Goal: Task Accomplishment & Management: Use online tool/utility

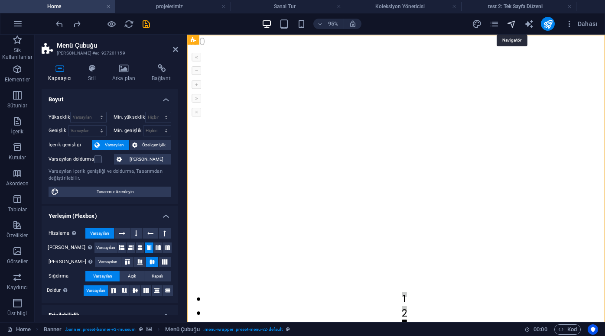
click at [508, 23] on icon "navigator" at bounding box center [512, 24] width 10 height 10
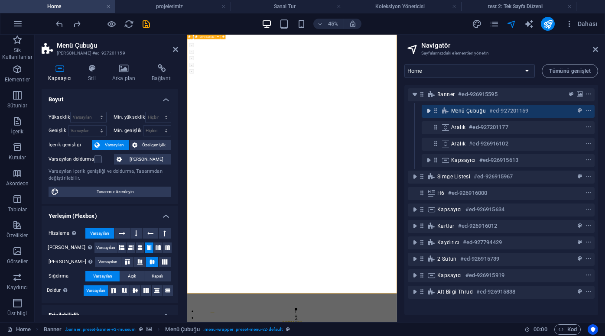
click at [427, 113] on icon "toggle-expand" at bounding box center [428, 111] width 9 height 9
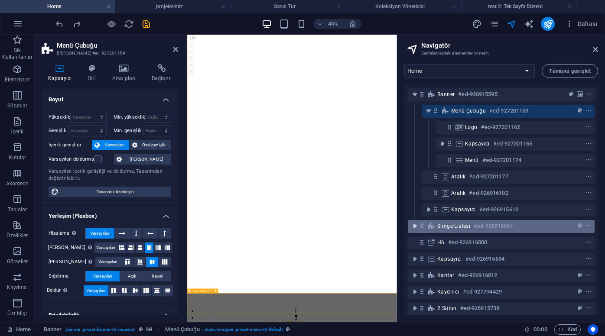
click at [411, 224] on icon "toggle-expand" at bounding box center [414, 226] width 9 height 9
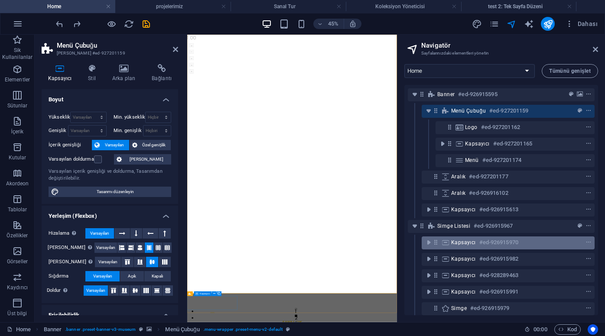
click at [457, 242] on span "Kapsayıcı" at bounding box center [463, 242] width 25 height 7
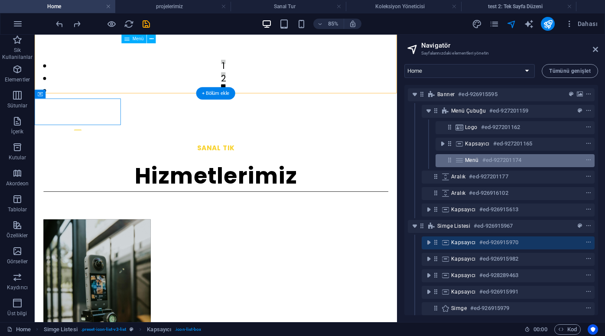
click at [497, 158] on h6 "#ed-927201174" at bounding box center [501, 160] width 39 height 10
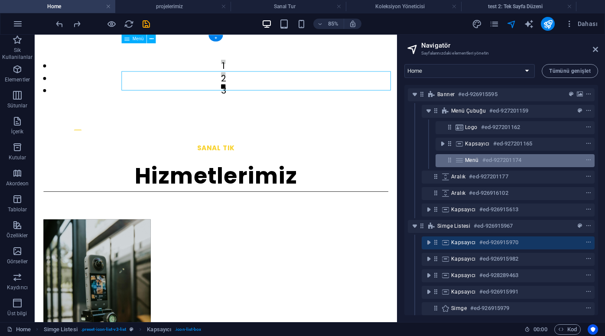
scroll to position [0, 0]
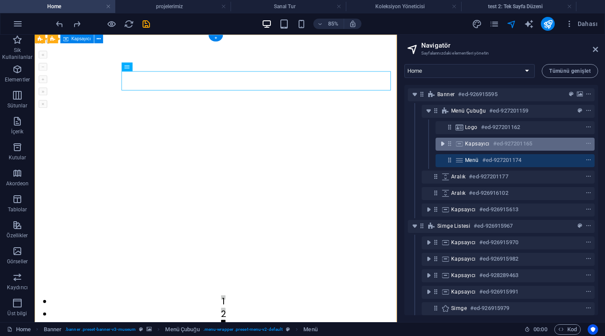
click at [441, 143] on icon "toggle-expand" at bounding box center [442, 144] width 9 height 9
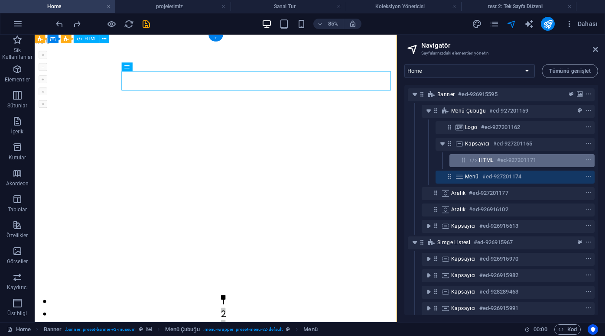
click at [499, 163] on h6 "#ed-927201171" at bounding box center [516, 160] width 39 height 10
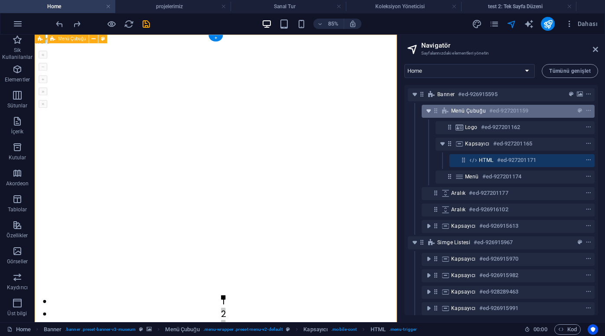
click at [429, 110] on icon "toggle-expand" at bounding box center [428, 111] width 9 height 9
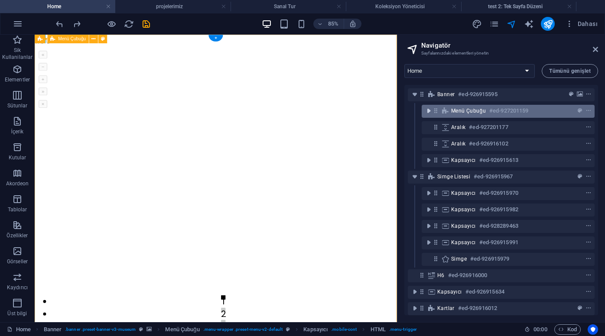
click at [429, 110] on icon "toggle-expand" at bounding box center [428, 111] width 9 height 9
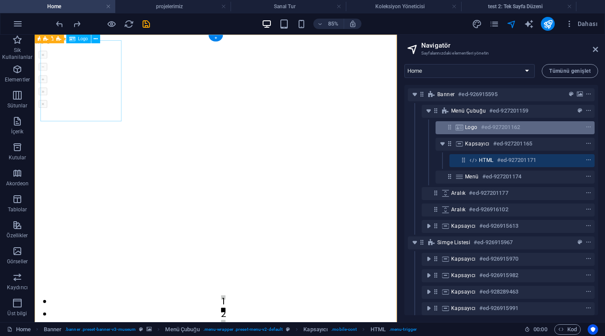
click at [480, 130] on div "Logo #ed-927201162" at bounding box center [508, 127] width 86 height 10
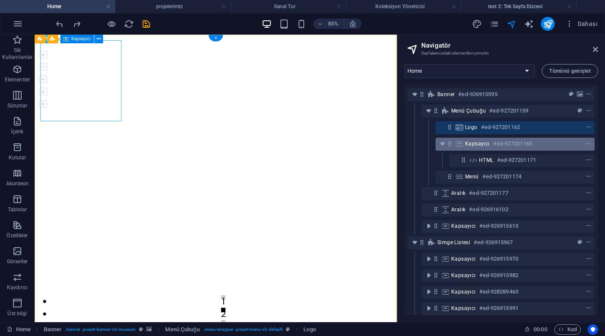
click at [478, 142] on span "Kapsayıcı" at bounding box center [477, 143] width 25 height 7
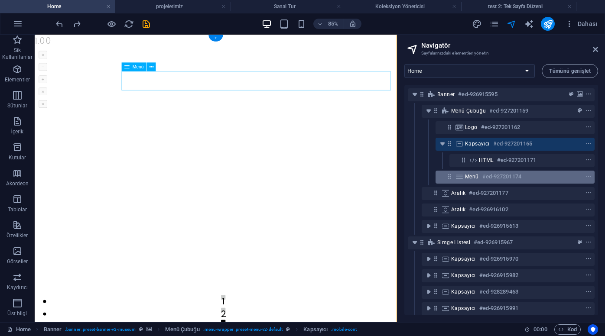
click at [487, 177] on h6 "#ed-927201174" at bounding box center [501, 177] width 39 height 10
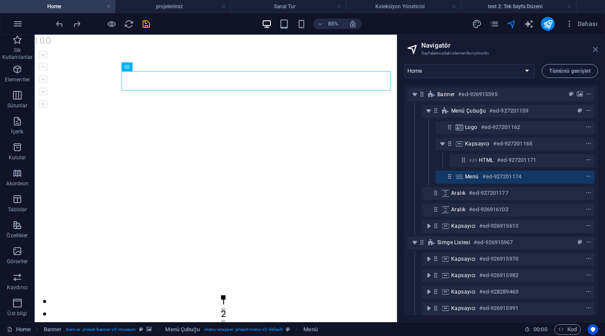
click at [595, 50] on icon at bounding box center [595, 49] width 5 height 7
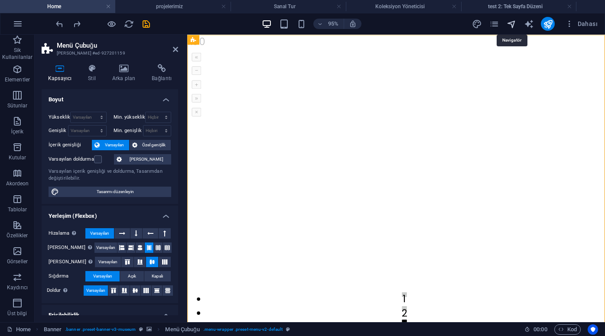
click at [509, 25] on icon "navigator" at bounding box center [512, 24] width 10 height 10
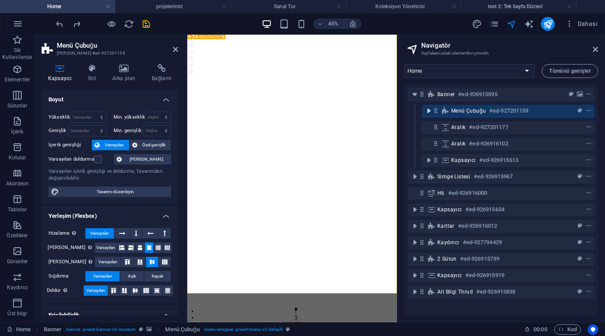
click at [429, 112] on icon "toggle-expand" at bounding box center [428, 111] width 9 height 9
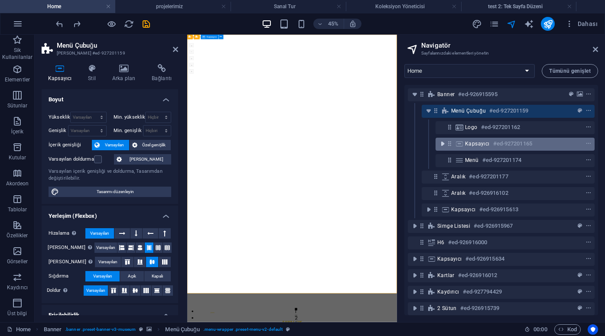
click at [441, 142] on icon "toggle-expand" at bounding box center [442, 144] width 9 height 9
click at [475, 145] on span "Kapsayıcı" at bounding box center [477, 143] width 25 height 7
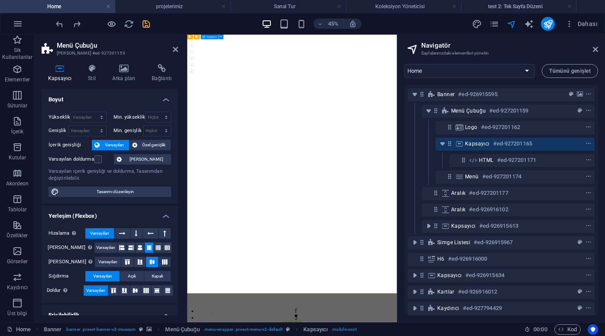
click at [474, 145] on span "Kapsayıcı" at bounding box center [477, 143] width 25 height 7
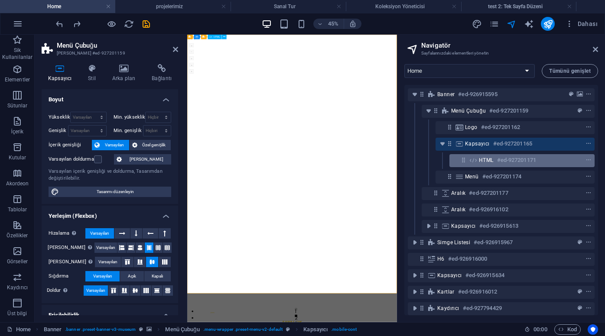
click at [485, 158] on span "HTML" at bounding box center [486, 160] width 15 height 7
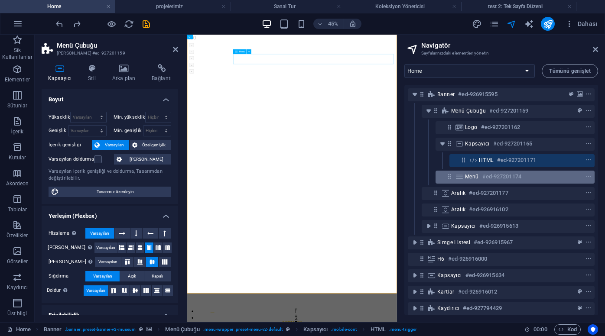
click at [483, 173] on h6 "#ed-927201174" at bounding box center [501, 177] width 39 height 10
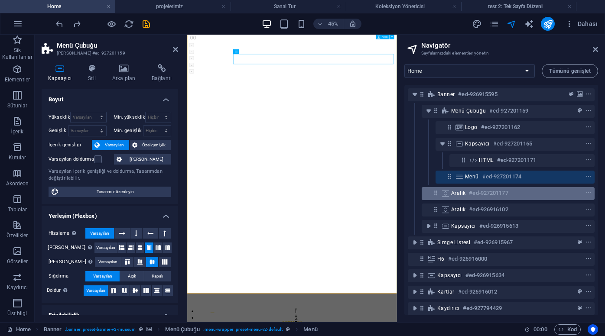
click at [469, 191] on h6 "#ed-927201177" at bounding box center [488, 193] width 39 height 10
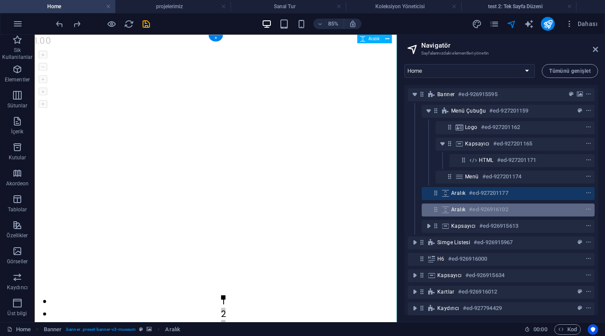
click at [468, 210] on div "Aralık #ed-926916102" at bounding box center [501, 210] width 100 height 10
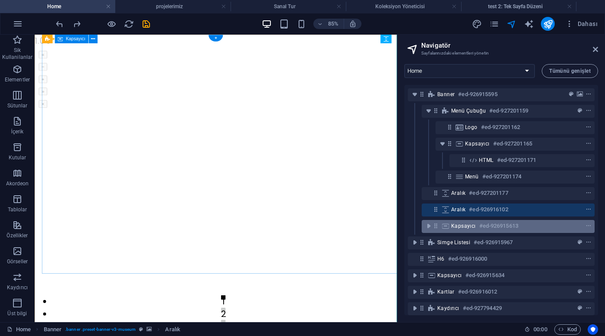
click at [462, 229] on span "Kapsayıcı" at bounding box center [463, 226] width 25 height 7
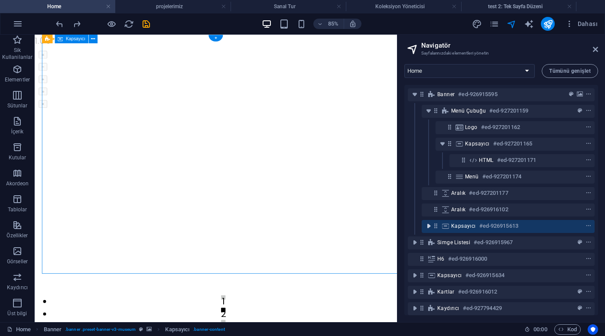
click at [429, 224] on icon "toggle-expand" at bounding box center [428, 226] width 9 height 9
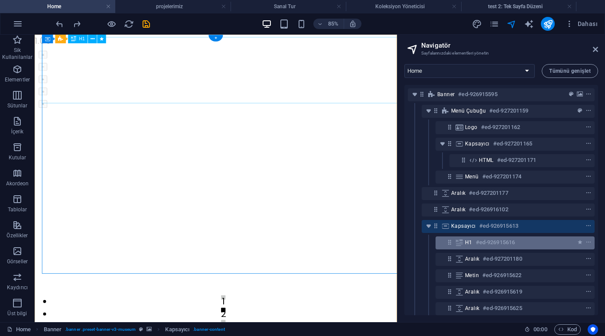
click at [479, 244] on h6 "#ed-926915616" at bounding box center [495, 242] width 39 height 10
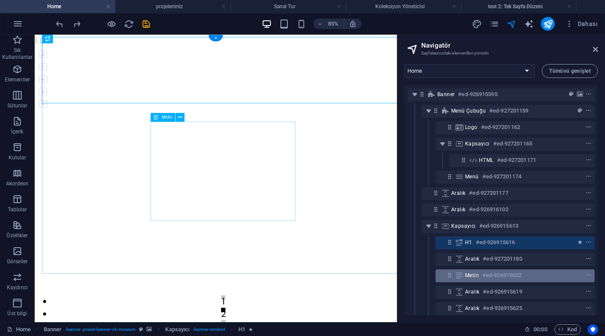
click at [485, 275] on h6 "#ed-926915622" at bounding box center [501, 275] width 39 height 10
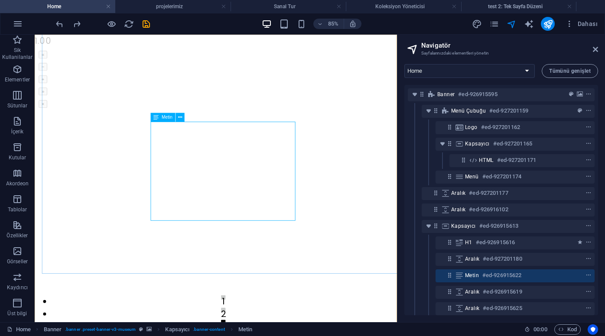
click at [156, 117] on icon at bounding box center [156, 117] width 5 height 9
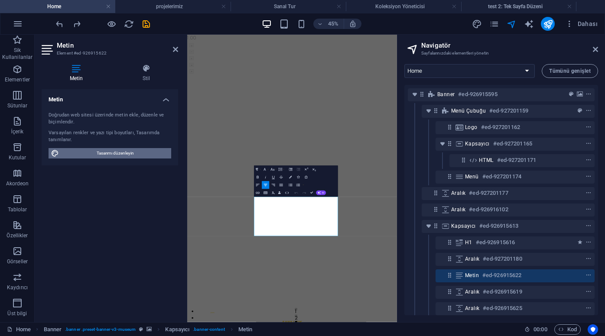
drag, startPoint x: 123, startPoint y: 151, endPoint x: 416, endPoint y: 263, distance: 313.8
click at [123, 151] on span "Tasarımı düzenleyin" at bounding box center [115, 153] width 107 height 10
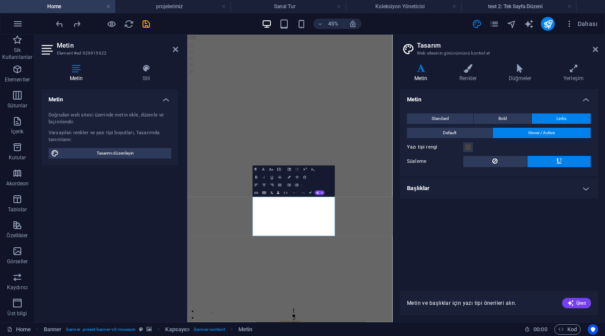
click at [438, 187] on h4 "Başlıklar" at bounding box center [499, 188] width 198 height 21
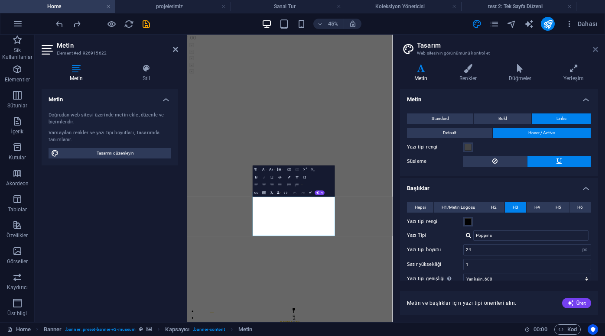
drag, startPoint x: 597, startPoint y: 48, endPoint x: 417, endPoint y: 19, distance: 181.8
click at [597, 48] on icon at bounding box center [595, 49] width 5 height 7
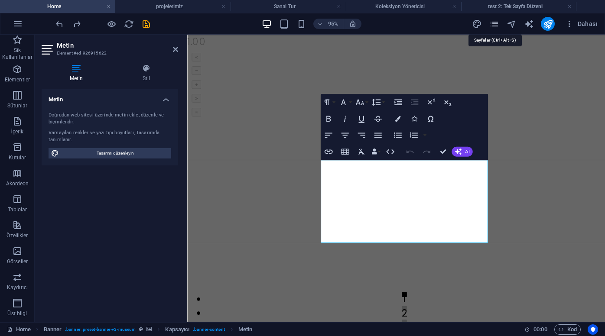
click at [495, 22] on icon "pages" at bounding box center [494, 24] width 10 height 10
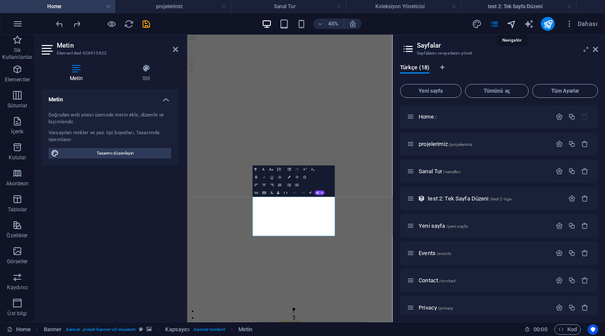
click at [508, 23] on icon "navigator" at bounding box center [512, 24] width 10 height 10
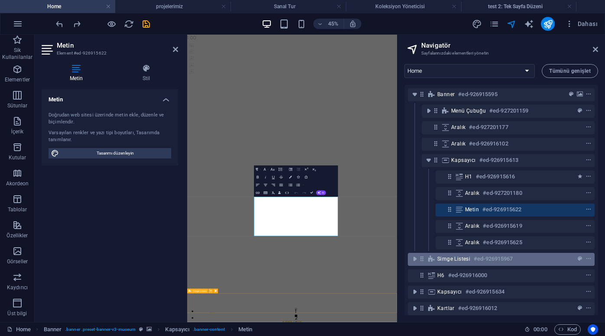
click at [469, 259] on span "Simge Listesi" at bounding box center [453, 259] width 33 height 7
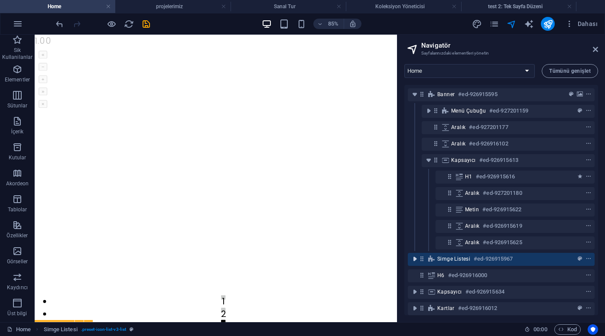
click at [415, 260] on icon "toggle-expand" at bounding box center [414, 259] width 9 height 9
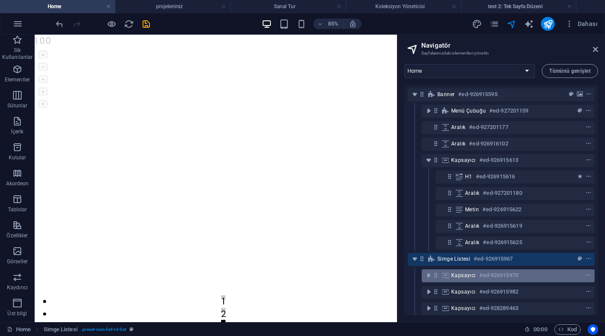
click at [468, 277] on span "Kapsayıcı" at bounding box center [463, 275] width 25 height 7
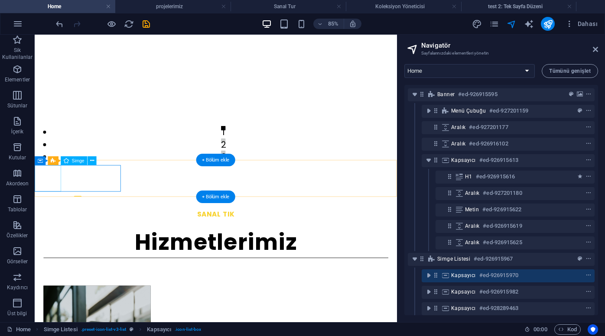
click at [51, 217] on figure at bounding box center [85, 232] width 101 height 31
select select "xMidYMid"
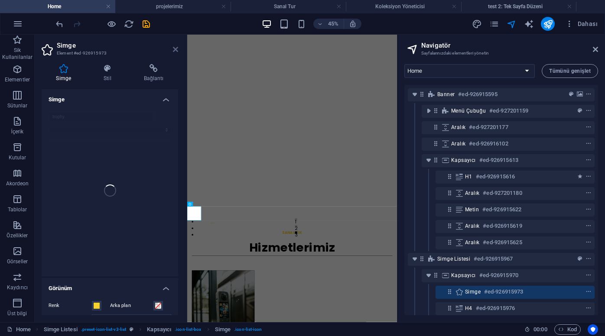
click at [176, 51] on icon at bounding box center [175, 49] width 5 height 7
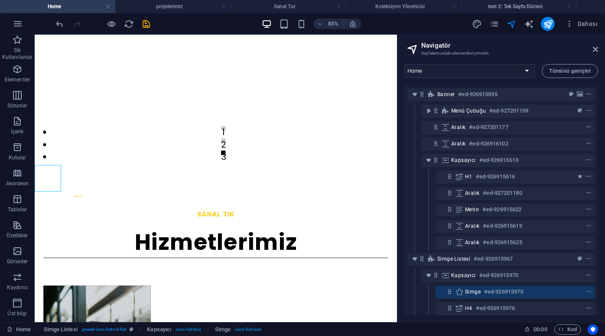
click at [591, 44] on h2 "Navigatör" at bounding box center [509, 46] width 177 height 8
click at [597, 51] on icon at bounding box center [595, 49] width 5 height 7
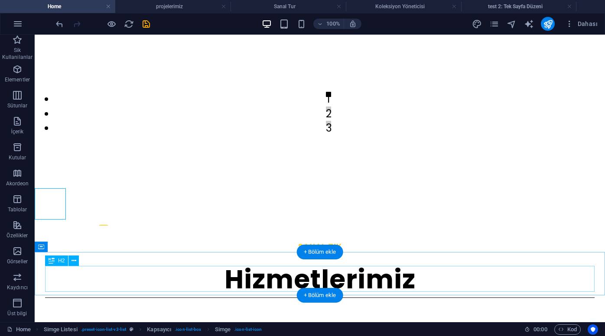
click at [101, 291] on div "Hizmetlerimiz" at bounding box center [320, 280] width 550 height 26
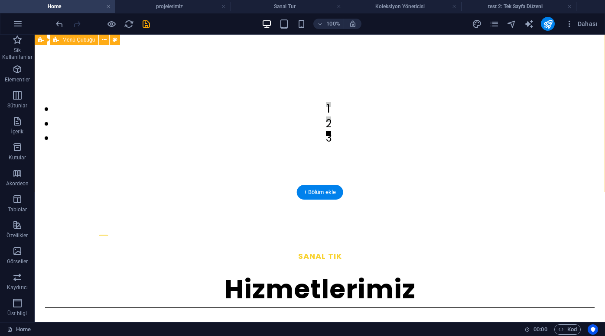
scroll to position [189, 0]
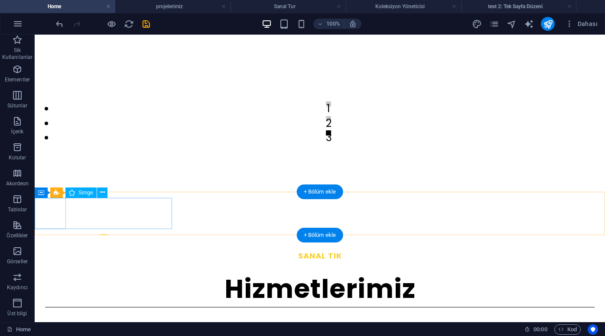
click at [53, 227] on figure at bounding box center [103, 242] width 137 height 31
select select "xMidYMid"
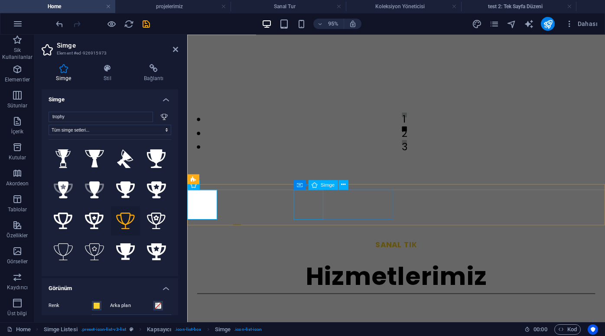
click at [292, 282] on figure at bounding box center [239, 297] width 105 height 31
select select "xMidYMid"
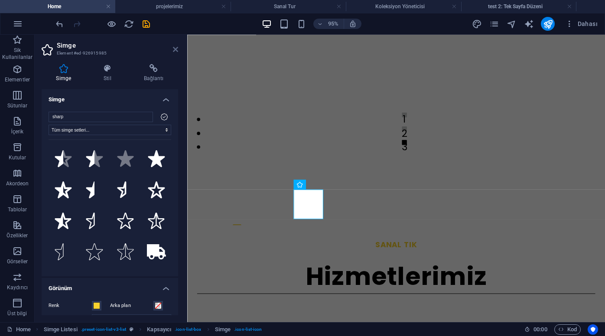
click at [176, 51] on icon at bounding box center [175, 49] width 5 height 7
